Goal: Complete application form

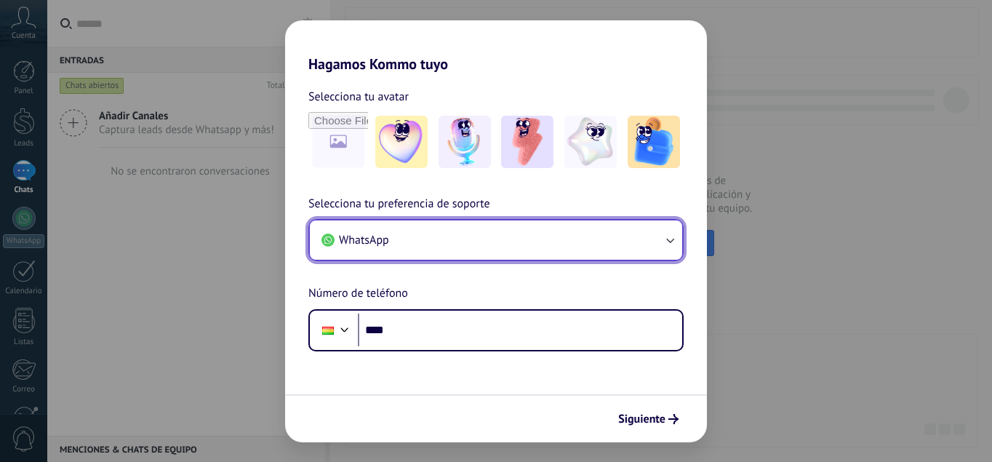
click at [594, 241] on button "WhatsApp" at bounding box center [496, 239] width 372 height 39
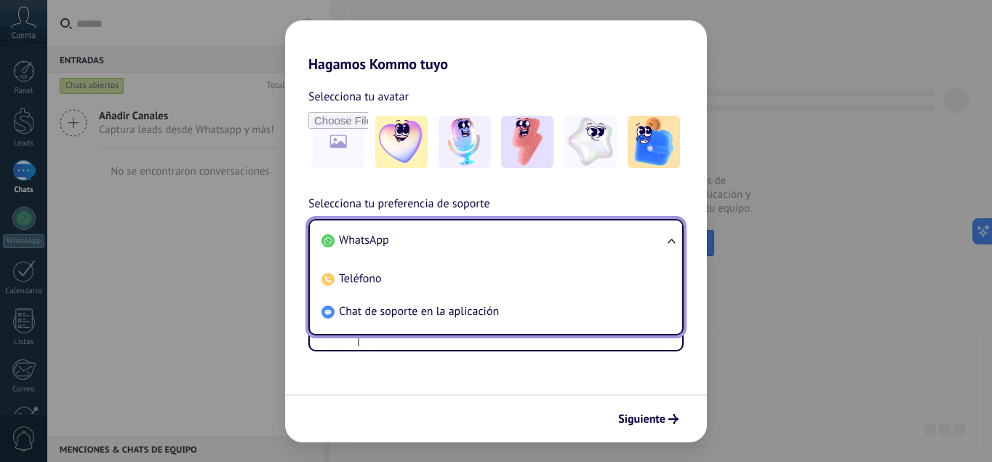
click at [594, 241] on li "WhatsApp" at bounding box center [493, 240] width 355 height 33
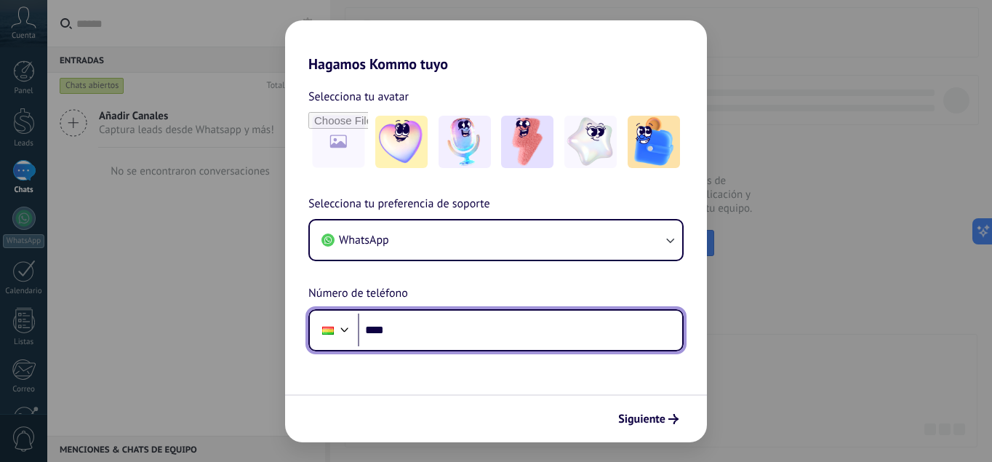
click at [543, 327] on input "****" at bounding box center [520, 329] width 324 height 33
type input "**********"
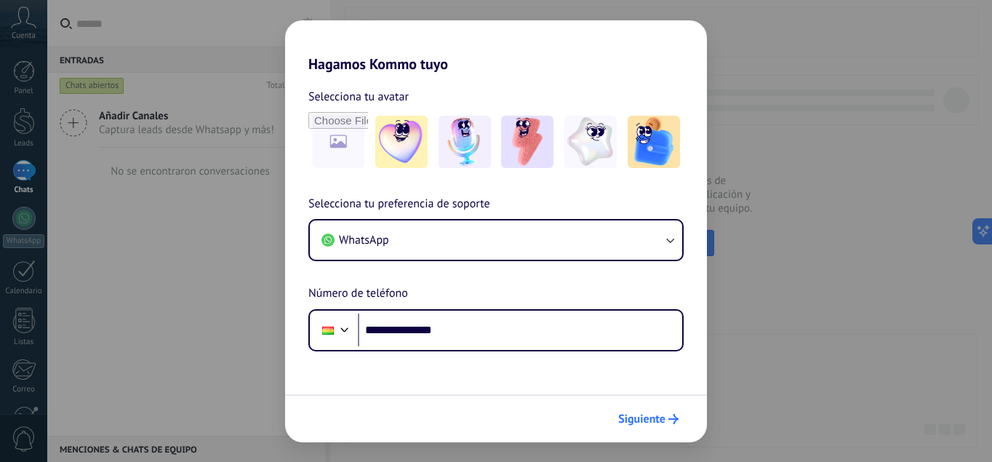
click at [654, 408] on button "Siguiente" at bounding box center [648, 418] width 73 height 25
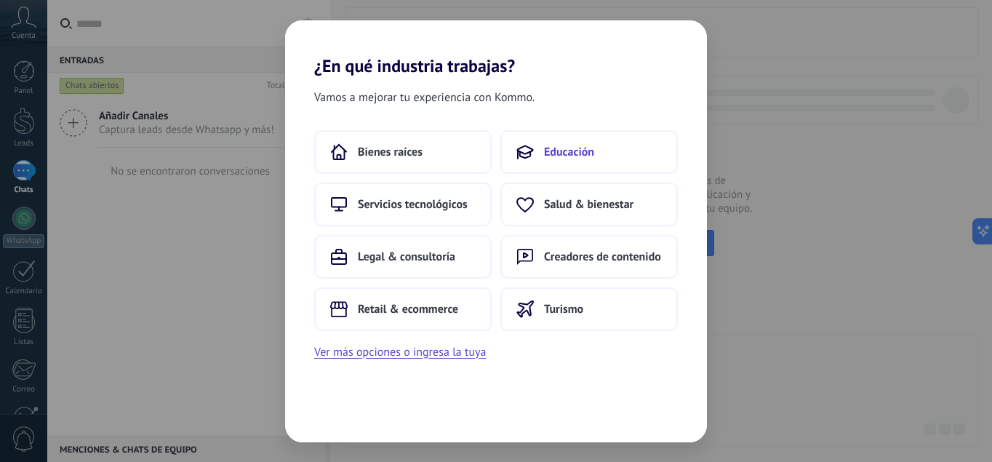
click at [559, 142] on button "Educación" at bounding box center [588, 152] width 177 height 44
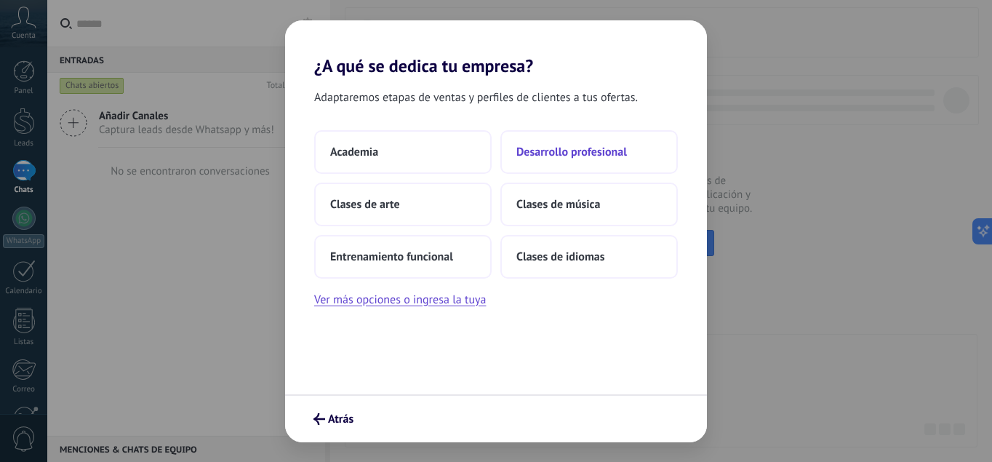
click at [591, 159] on button "Desarrollo profesional" at bounding box center [588, 152] width 177 height 44
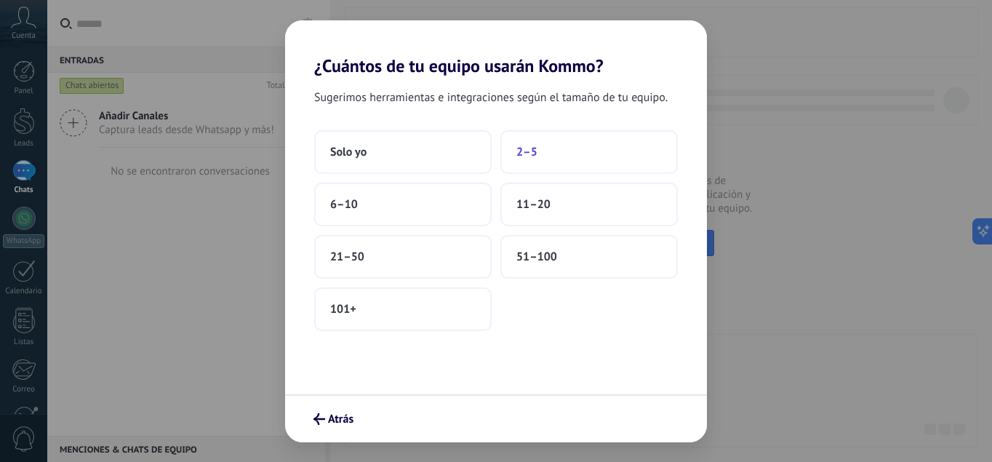
click at [563, 157] on button "2–5" at bounding box center [588, 152] width 177 height 44
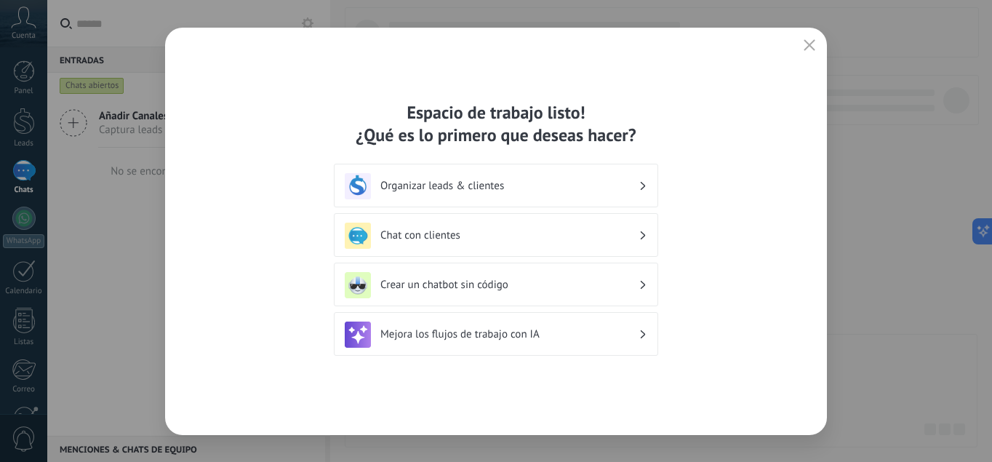
click at [807, 47] on use "button" at bounding box center [809, 44] width 11 height 11
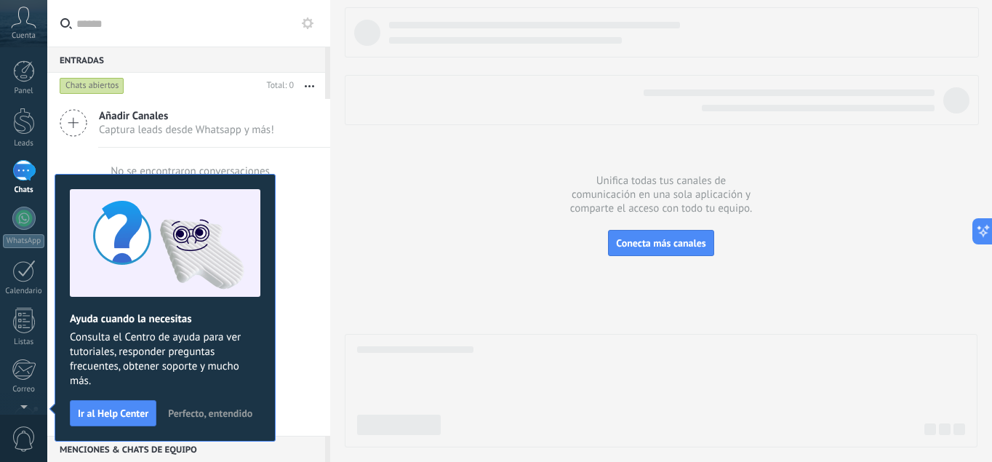
click at [360, 222] on div at bounding box center [661, 227] width 633 height 440
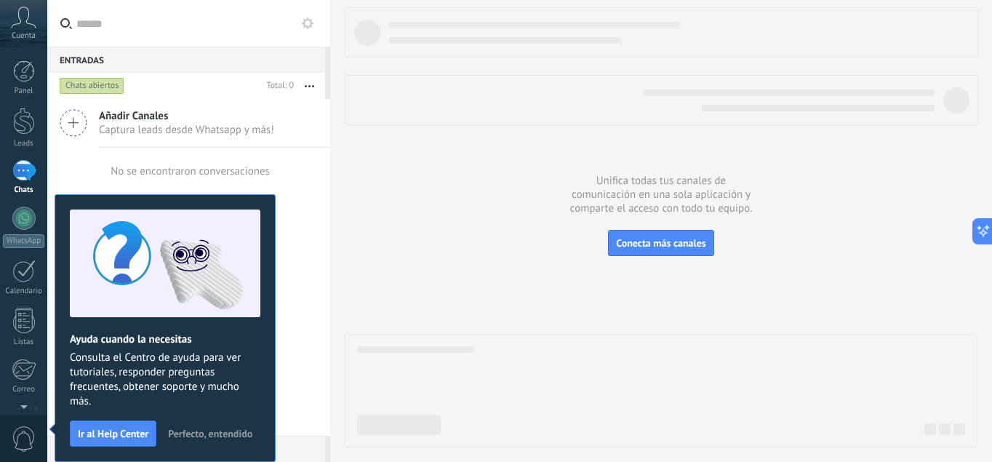
click at [470, 249] on div at bounding box center [661, 227] width 633 height 440
click at [209, 428] on span "Perfecto, entendido" at bounding box center [210, 433] width 84 height 10
